Goal: Complete application form

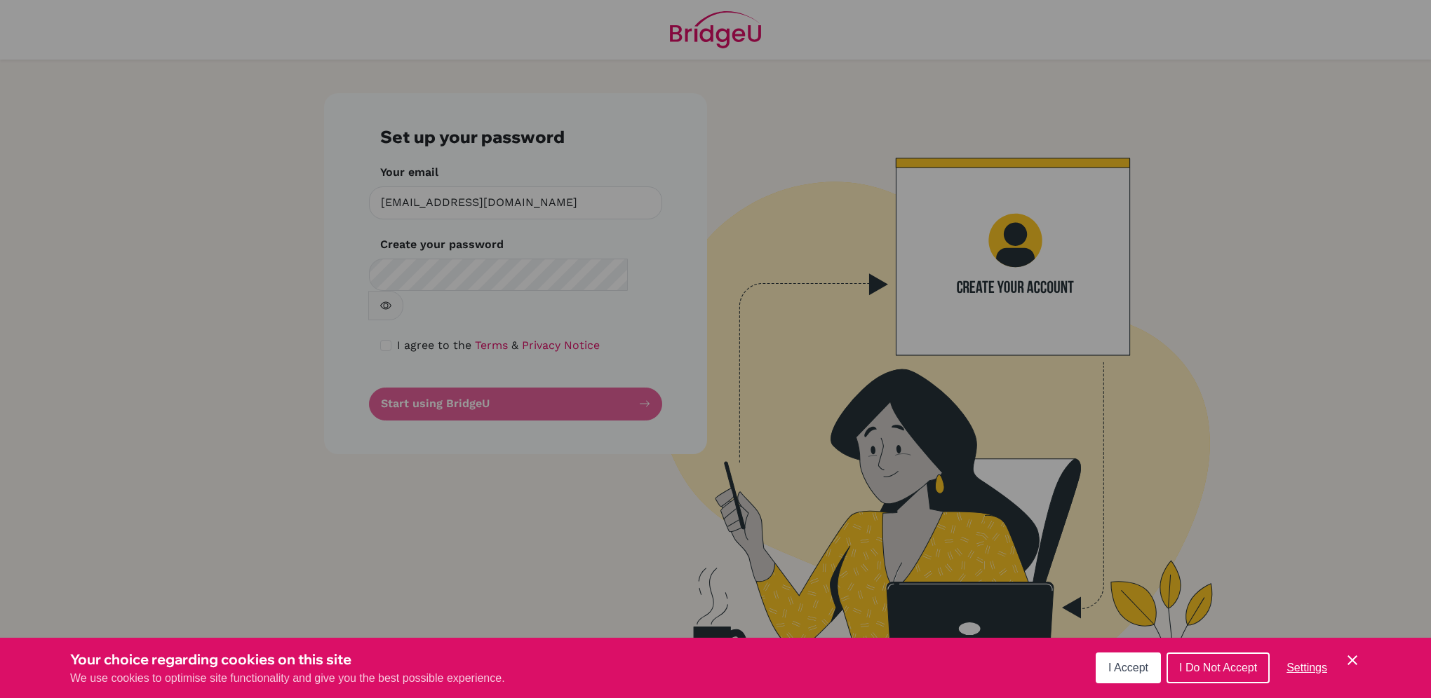
click at [431, 270] on div "Cookie Preferences" at bounding box center [715, 349] width 1431 height 698
click at [1128, 673] on span "I Accept" at bounding box center [1128, 668] width 40 height 12
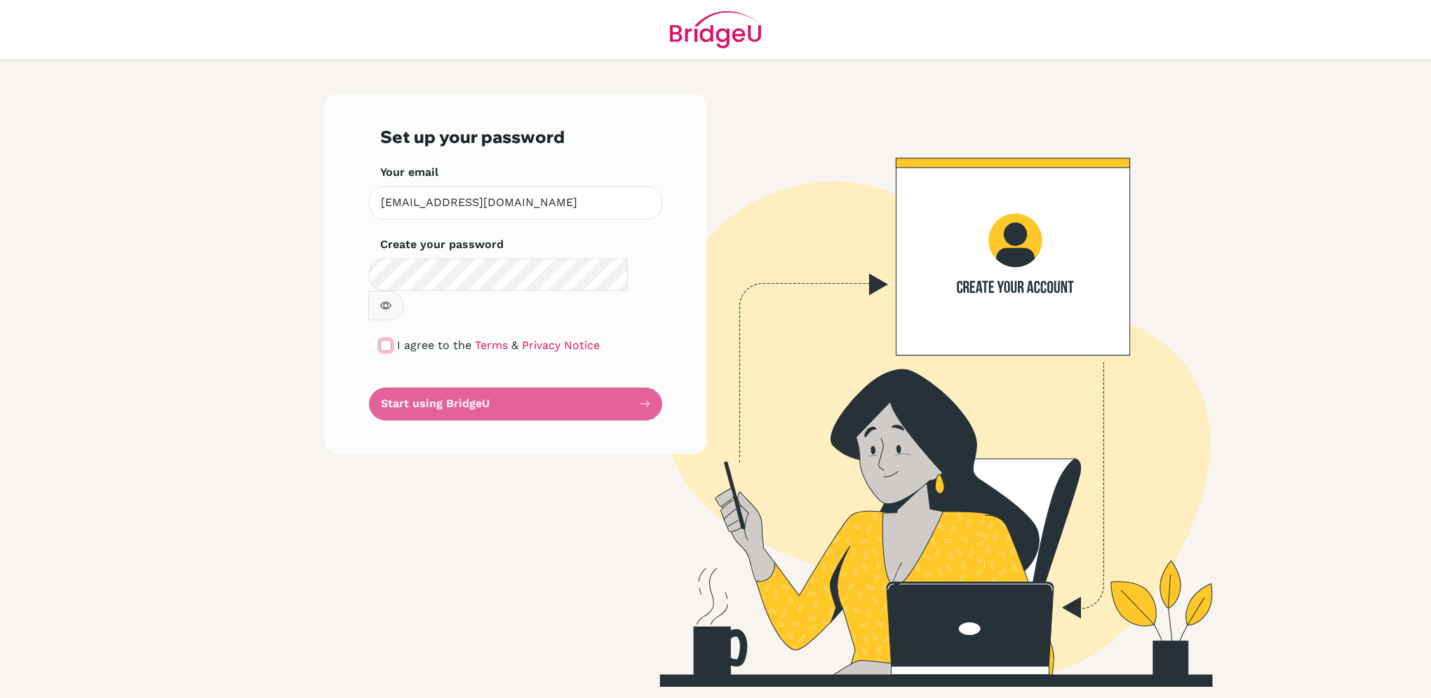
click at [381, 340] on input "checkbox" at bounding box center [385, 345] width 11 height 11
checkbox input "true"
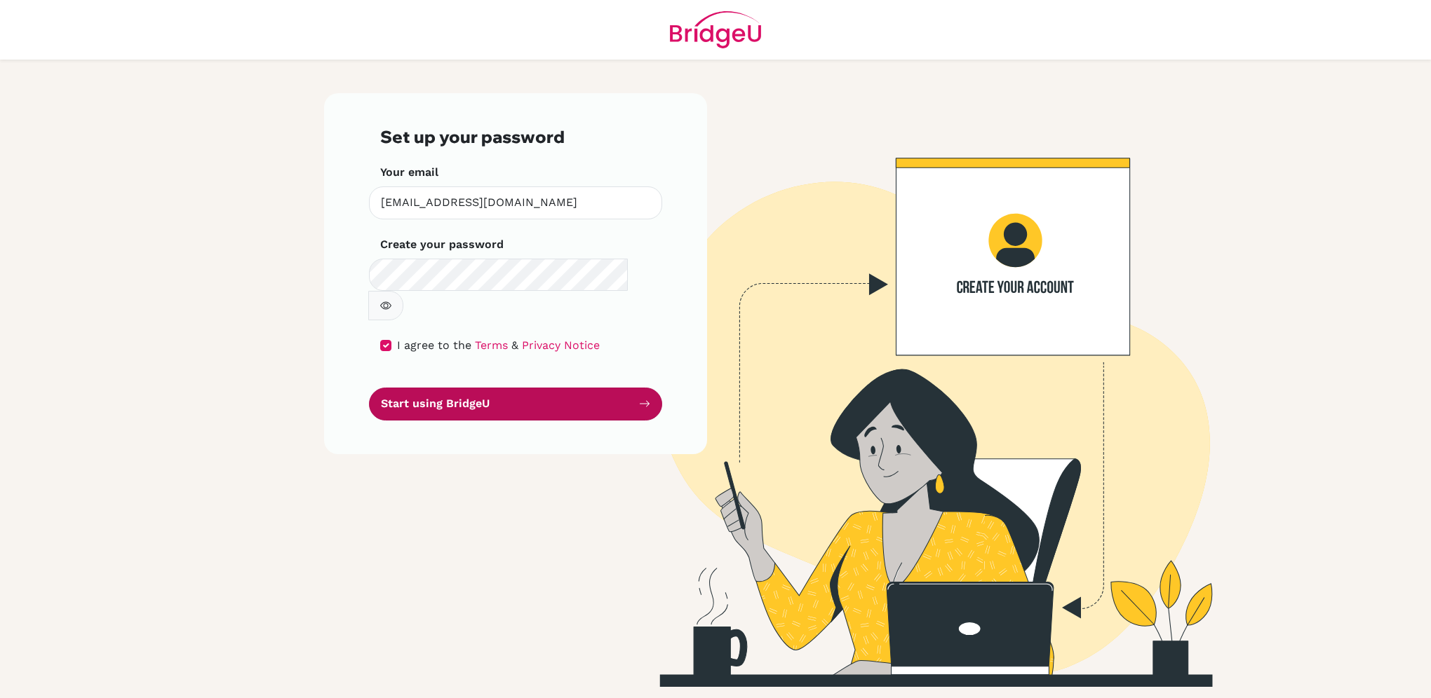
click at [494, 388] on button "Start using BridgeU" at bounding box center [515, 404] width 293 height 33
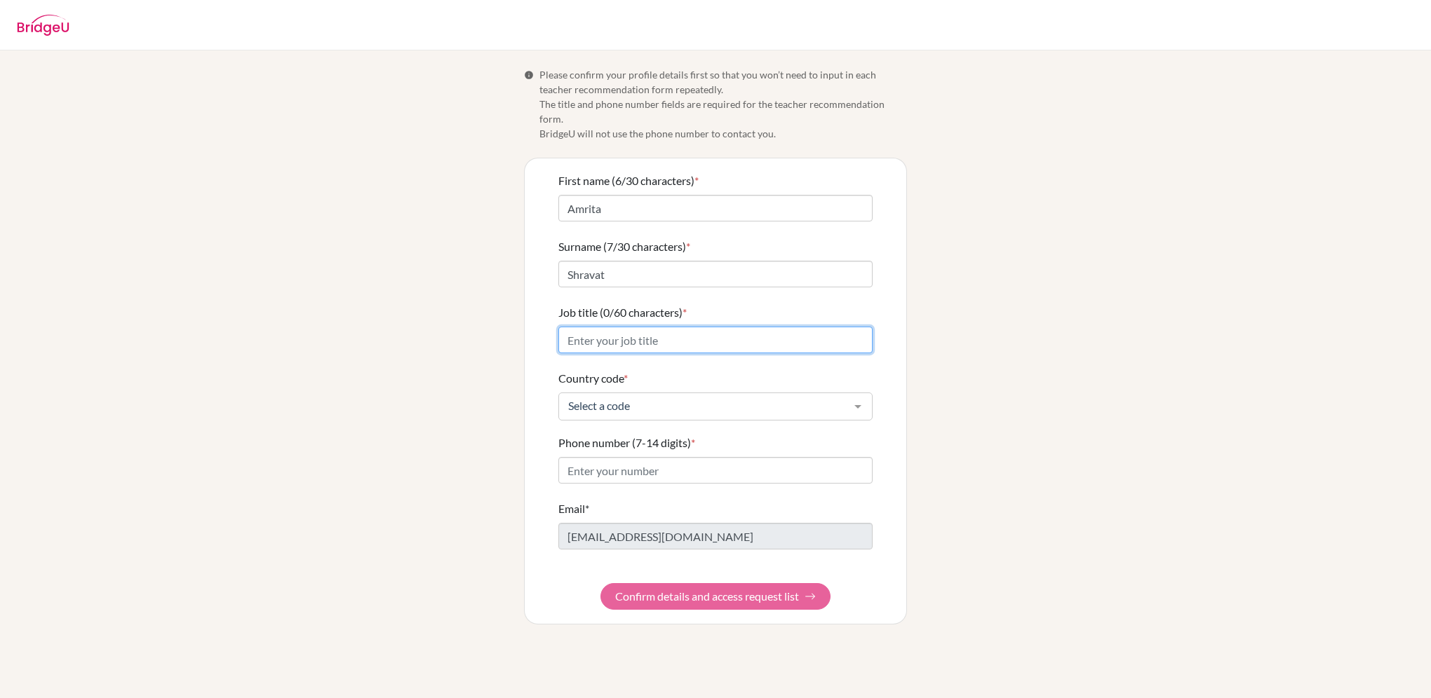
click at [652, 327] on input "Job title (0/60 characters) *" at bounding box center [715, 340] width 314 height 27
type input "Mathematics Teacher"
type input "uni"
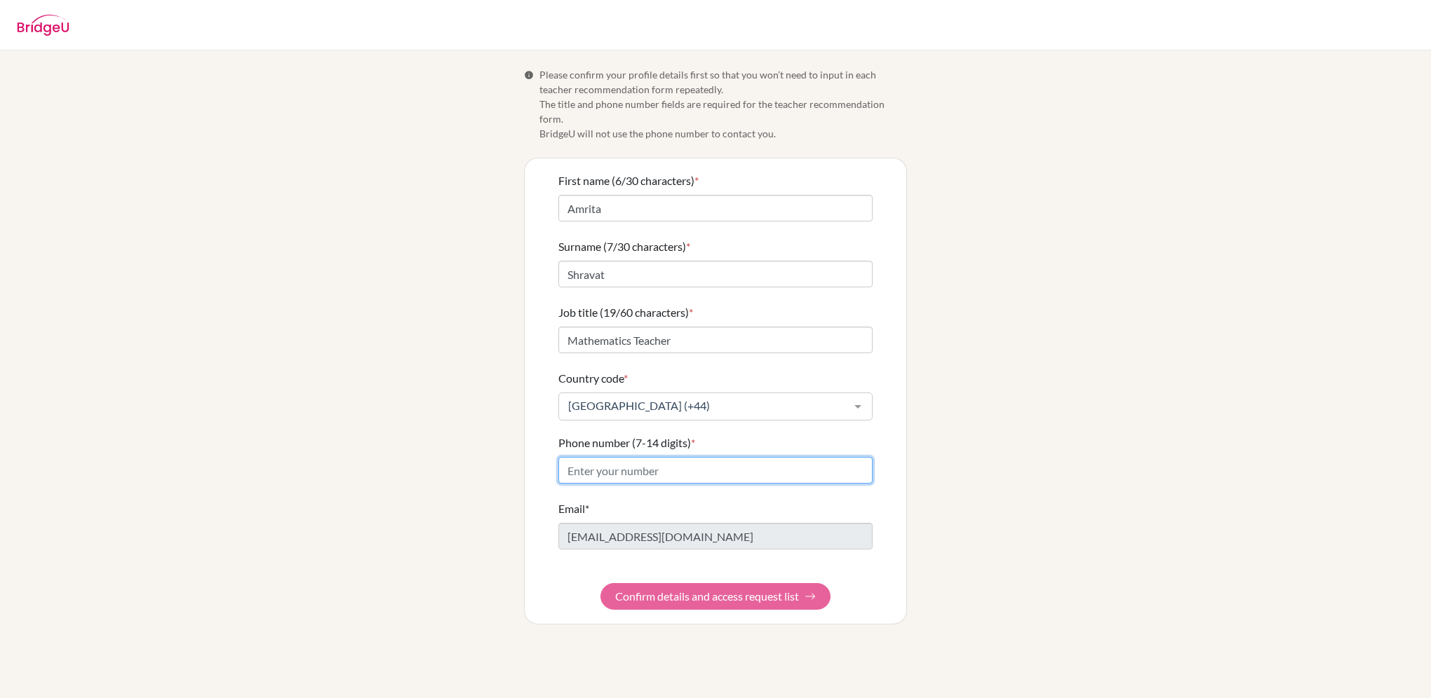
click at [651, 457] on input "Phone number (7-14 digits) *" at bounding box center [715, 470] width 314 height 27
paste input "020 8748 9162"
type input "020 8748 9162"
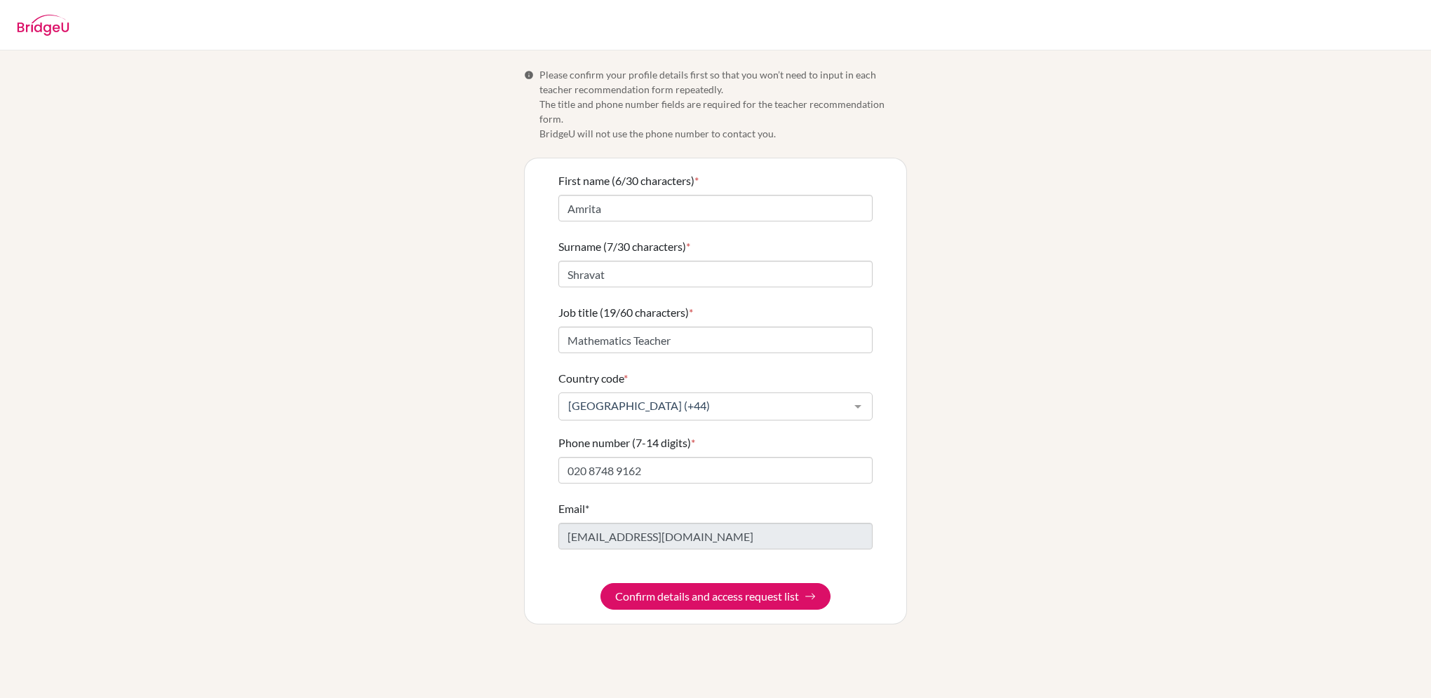
click at [687, 548] on form "First name (6/30 characters) * Amrita Surname (7/30 characters) * Shravat Job t…" at bounding box center [715, 392] width 314 height 438
click at [687, 583] on button "Confirm details and access request list" at bounding box center [715, 596] width 230 height 27
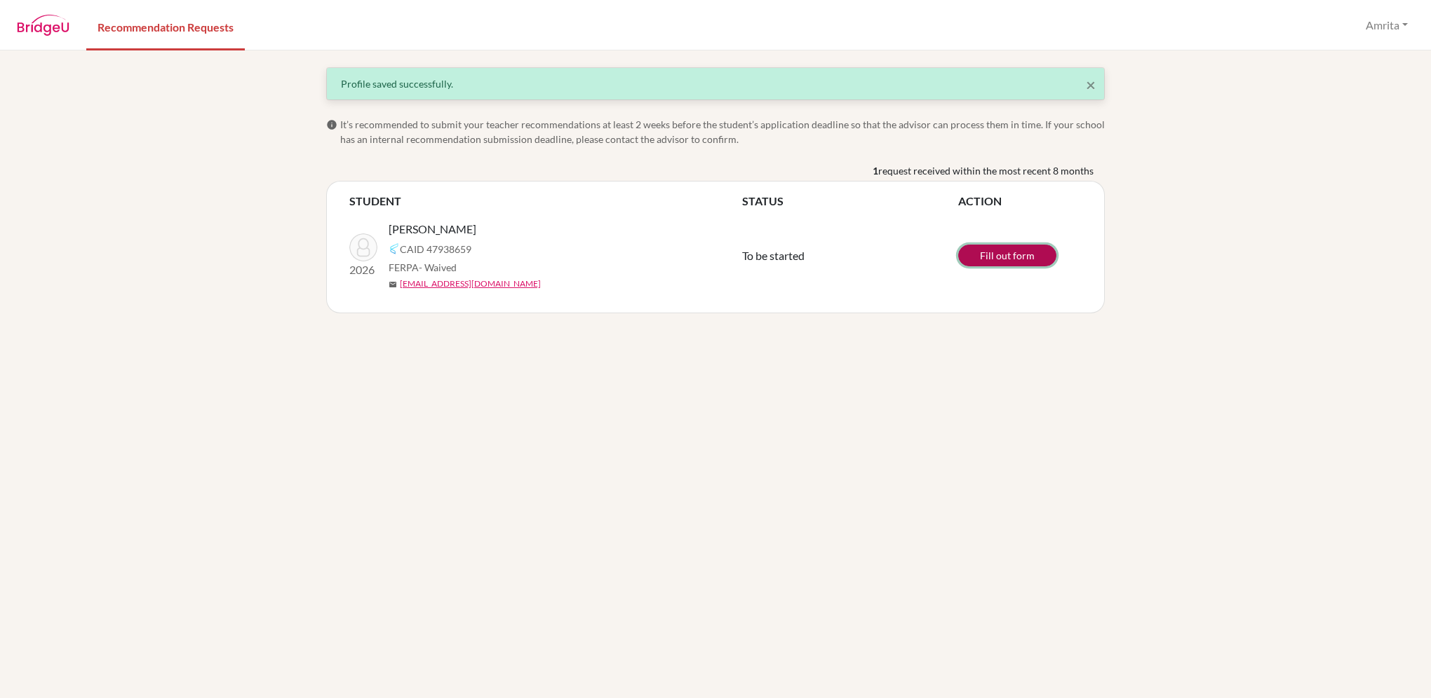
click at [1006, 252] on link "Fill out form" at bounding box center [1007, 256] width 98 height 22
